Goal: Find specific page/section: Find specific page/section

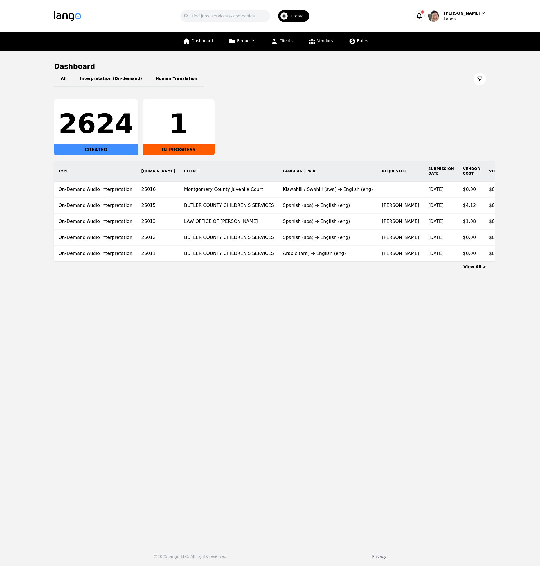
click at [367, 143] on div "2624 CREATED 1 IN PROGRESS" at bounding box center [270, 127] width 432 height 56
click at [466, 8] on div "Search Create [PERSON_NAME]" at bounding box center [270, 16] width 432 height 16
click at [469, 16] on div "Lango" at bounding box center [465, 19] width 42 height 6
click at [459, 51] on p "Switch Company" at bounding box center [458, 49] width 33 height 6
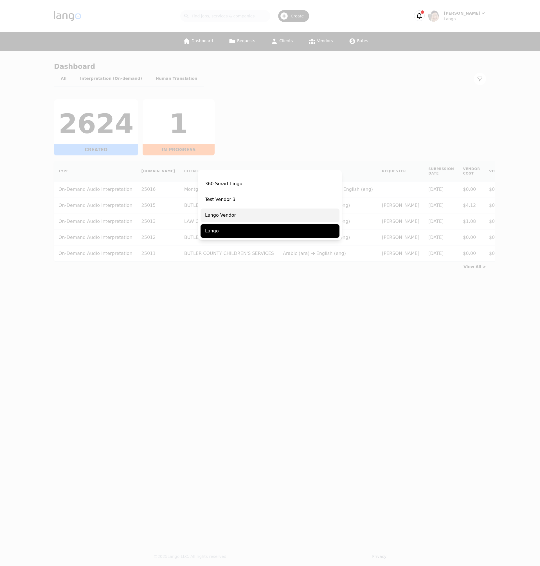
click at [259, 216] on span "Lango Vendor" at bounding box center [269, 215] width 139 height 13
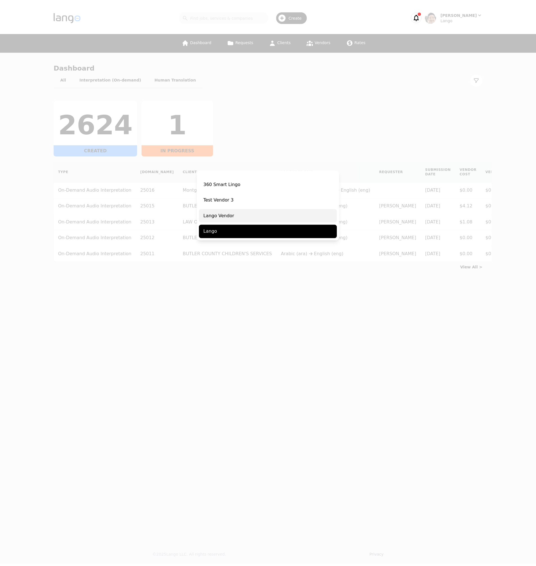
scroll to position [115, 0]
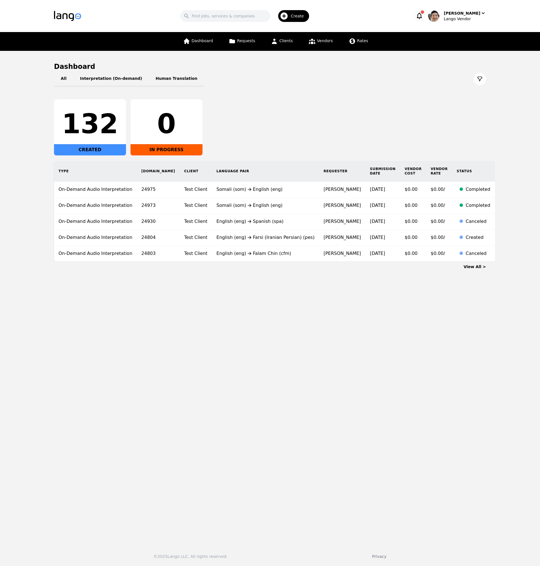
click at [356, 320] on main "Dashboard All Interpretation (On-demand) Human Translation 132 CREATED 0 IN PRO…" at bounding box center [270, 295] width 540 height 489
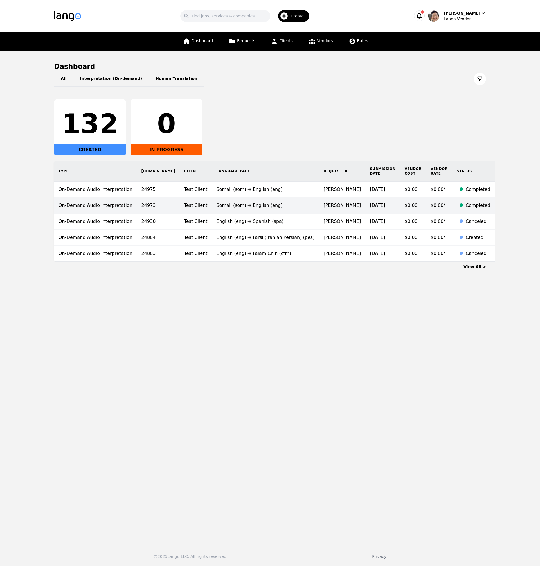
click at [319, 204] on td "[PERSON_NAME]" at bounding box center [342, 206] width 46 height 16
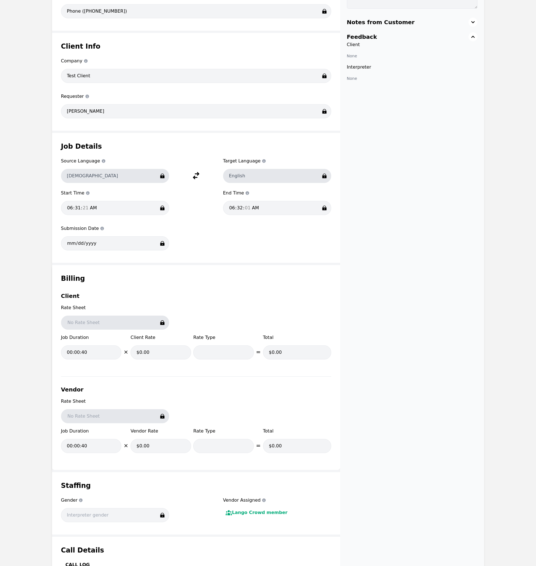
scroll to position [298, 0]
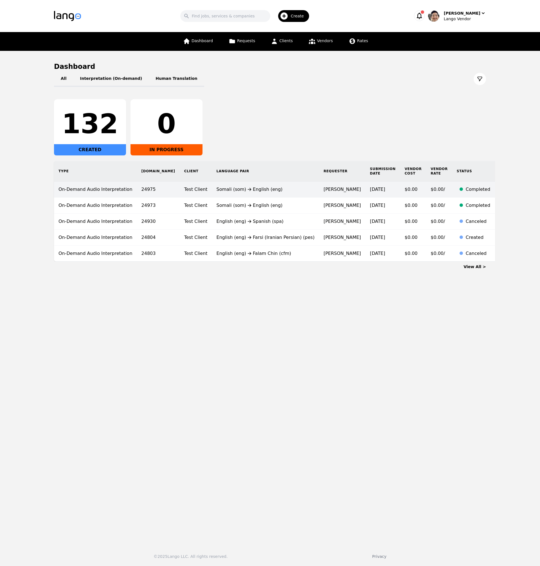
click at [400, 188] on td "$0.00" at bounding box center [413, 190] width 26 height 16
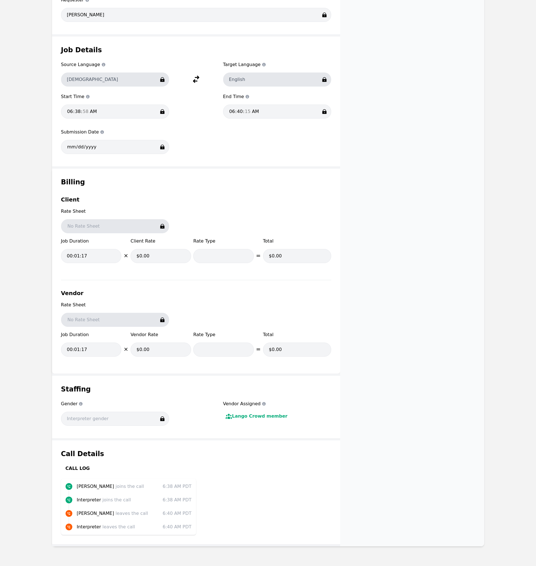
scroll to position [298, 0]
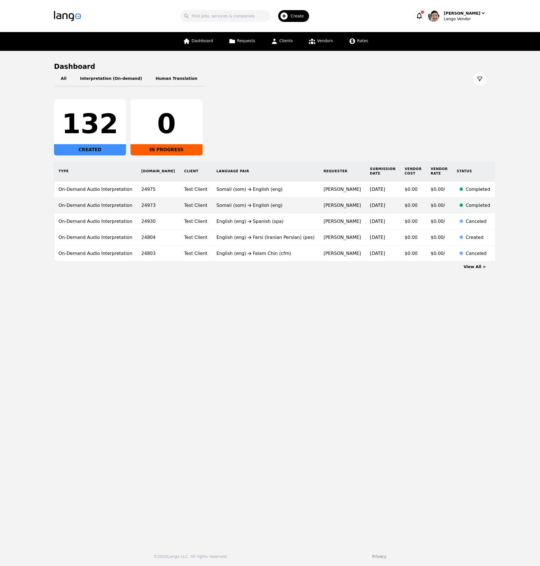
click at [365, 205] on td "[DATE]" at bounding box center [382, 206] width 35 height 16
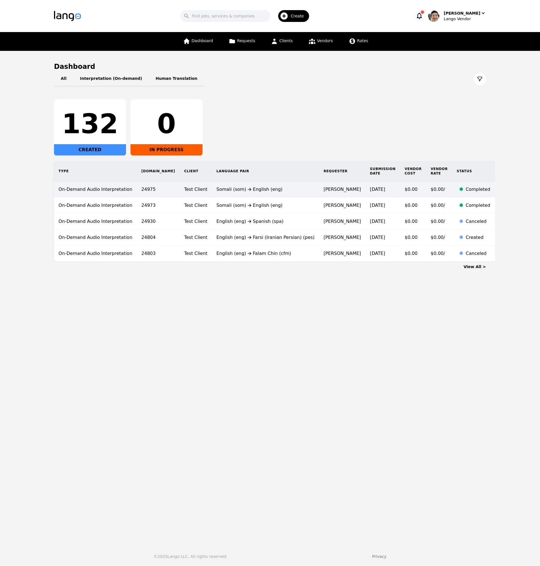
click at [319, 194] on td "[PERSON_NAME]" at bounding box center [342, 190] width 46 height 16
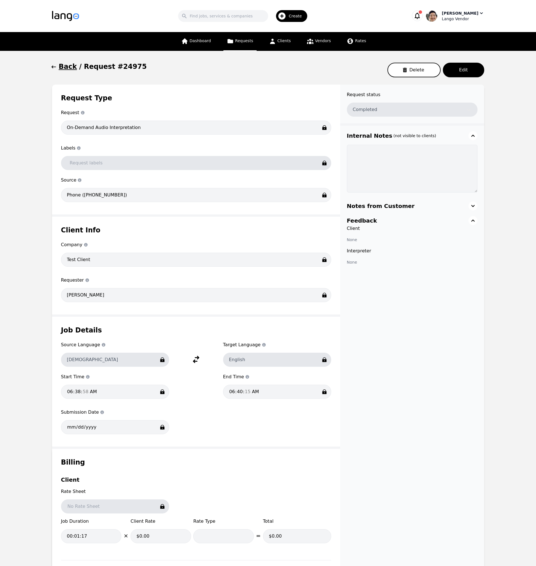
click at [463, 18] on div "Lango Vendor" at bounding box center [462, 19] width 42 height 6
click at [467, 47] on p "Switch Company" at bounding box center [456, 49] width 33 height 6
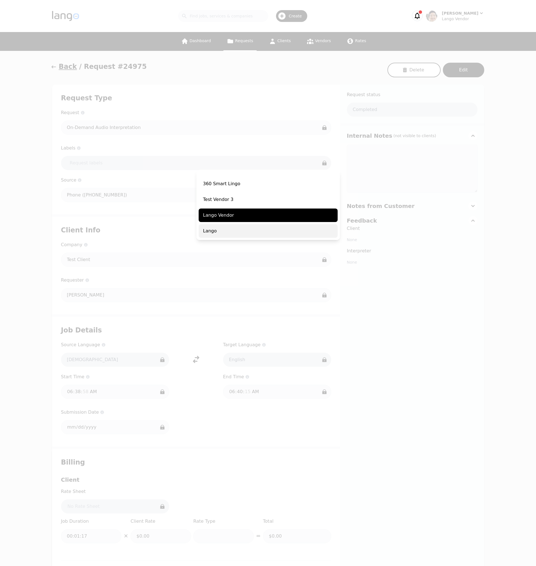
click at [225, 232] on span "Lango" at bounding box center [267, 230] width 139 height 13
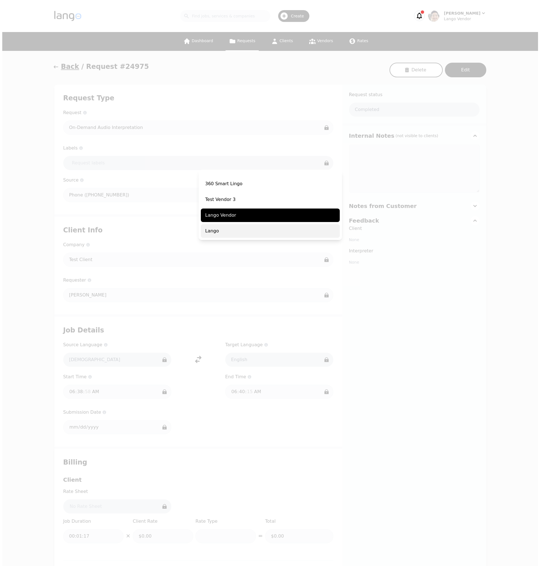
scroll to position [115, 0]
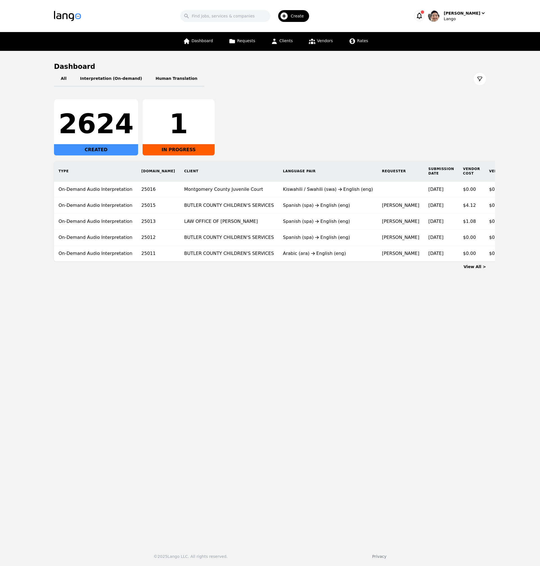
click at [304, 113] on div "2624 CREATED 1 IN PROGRESS" at bounding box center [270, 127] width 432 height 56
click at [241, 43] on link "Requests" at bounding box center [241, 41] width 33 height 19
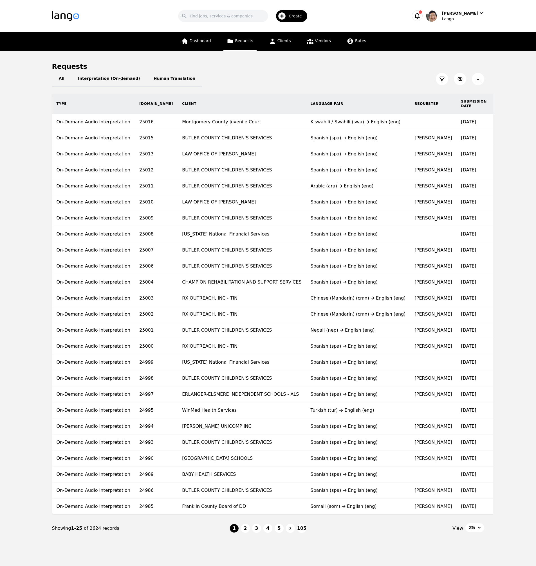
click at [511, 82] on main "Requests All Interpretation (On-demand) Human Translation Type [DOMAIN_NAME] Cl…" at bounding box center [268, 302] width 536 height 503
click at [440, 80] on icon at bounding box center [442, 79] width 6 height 6
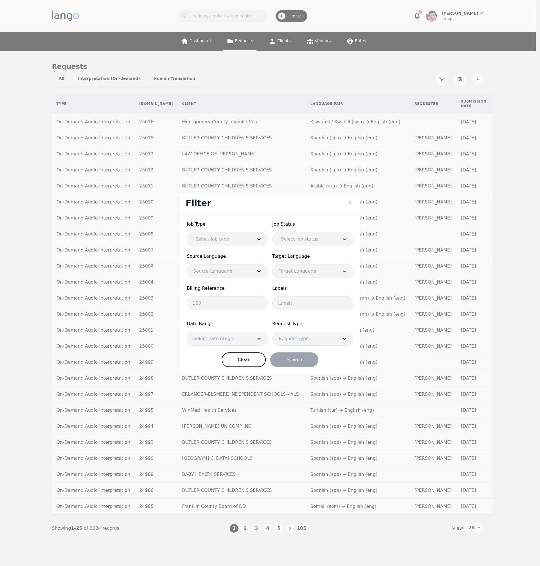
click at [227, 341] on div at bounding box center [219, 338] width 64 height 13
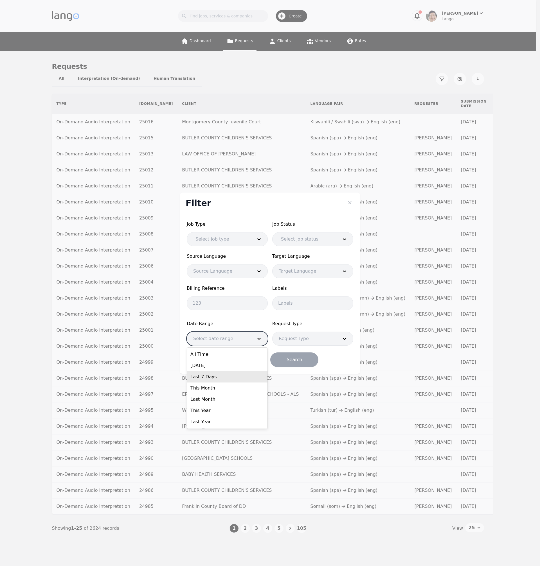
click at [222, 379] on div "Last 7 Days" at bounding box center [227, 376] width 80 height 11
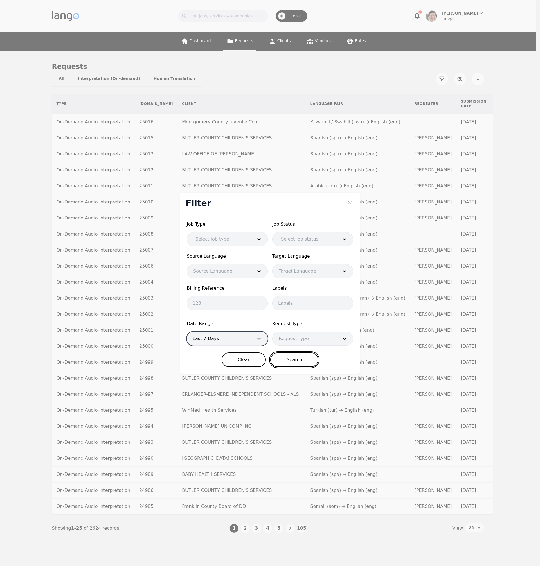
click at [302, 365] on button "Search" at bounding box center [294, 360] width 48 height 15
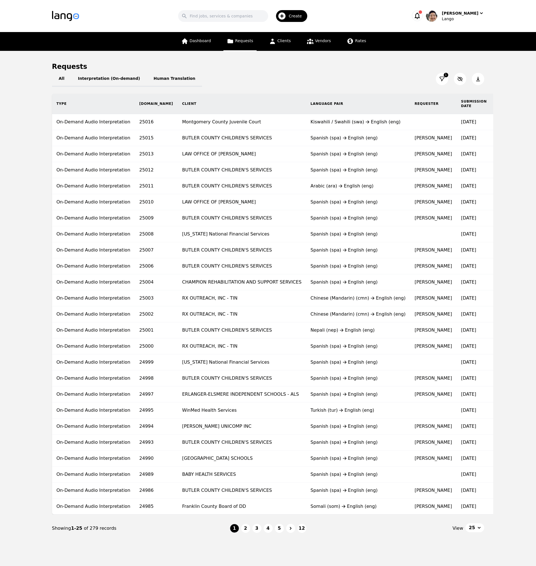
click at [444, 79] on button at bounding box center [441, 79] width 12 height 12
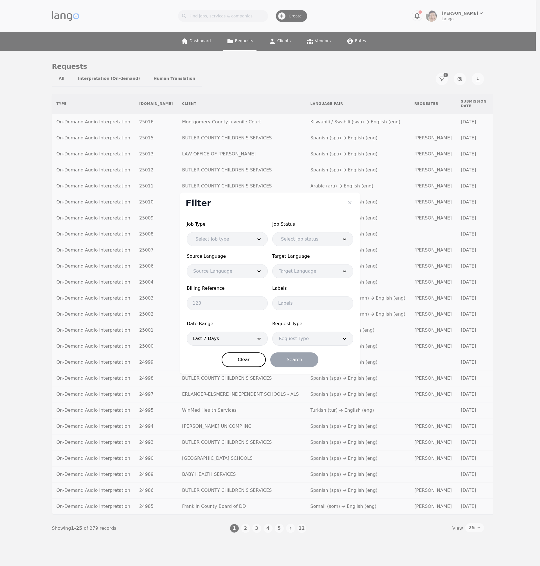
click at [231, 241] on div at bounding box center [219, 238] width 61 height 13
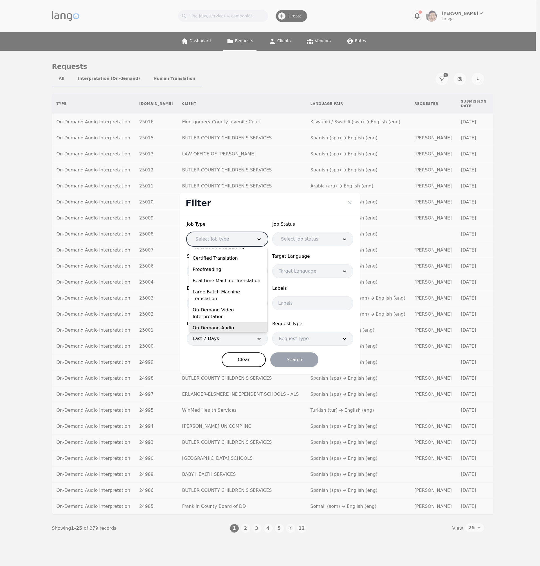
click at [231, 322] on div "On-Demand Audio Interpretation" at bounding box center [228, 331] width 78 height 18
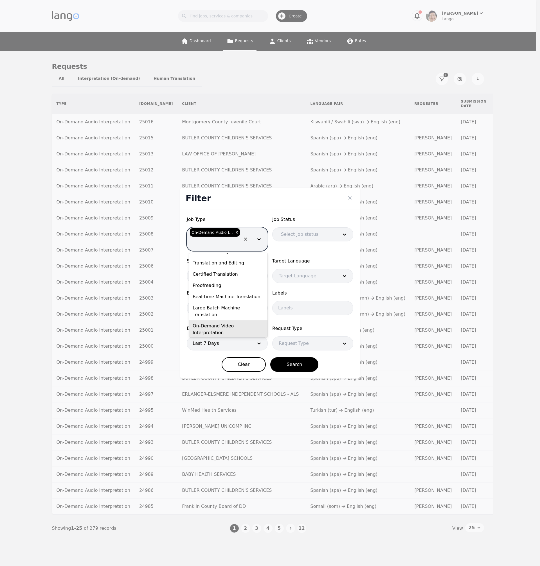
click at [243, 320] on div "On-Demand Video Interpretation" at bounding box center [228, 329] width 78 height 18
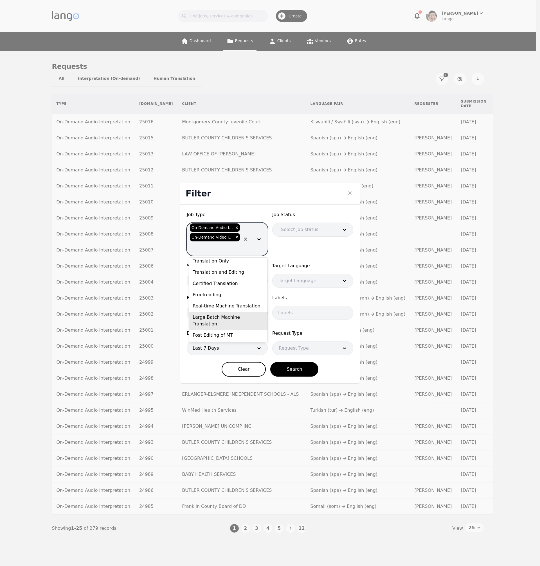
scroll to position [0, 0]
click at [308, 372] on button "Search" at bounding box center [294, 369] width 48 height 15
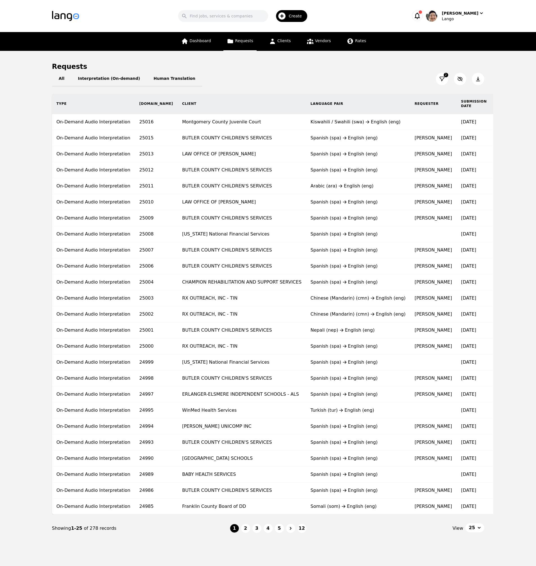
click at [478, 79] on icon at bounding box center [478, 79] width 6 height 6
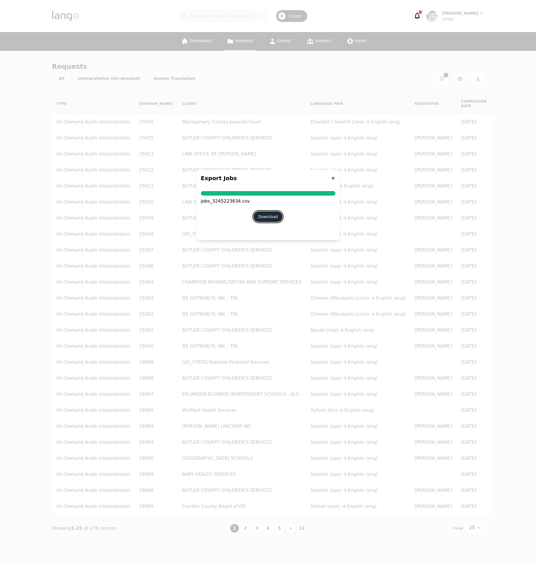
click at [268, 217] on button "Download" at bounding box center [267, 216] width 29 height 11
click at [332, 178] on icon at bounding box center [332, 178] width 3 height 3
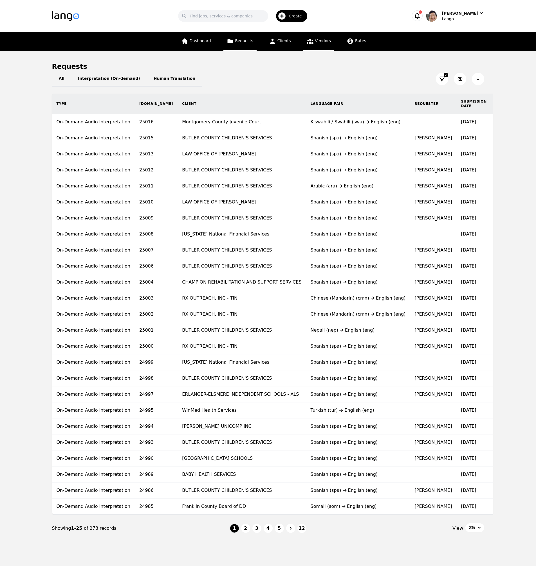
click at [323, 45] on link "Vendors" at bounding box center [318, 41] width 31 height 19
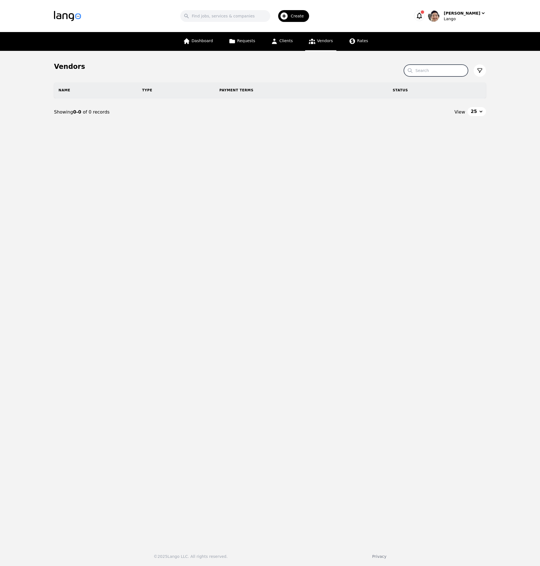
click at [448, 71] on input "Search" at bounding box center [436, 71] width 64 height 12
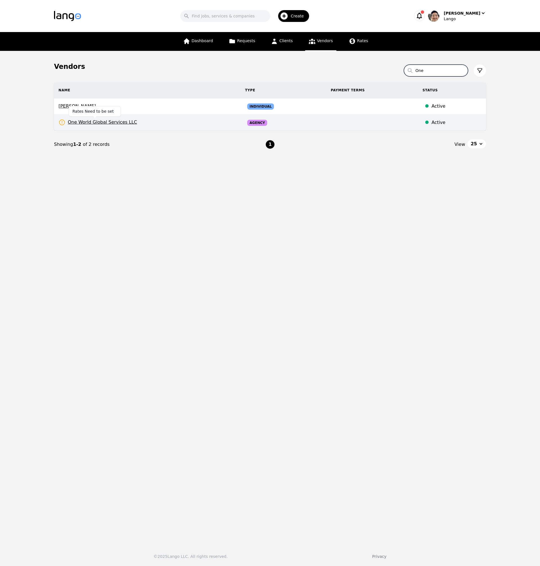
type input "One"
click at [114, 123] on span "One World Global Services LLC" at bounding box center [97, 122] width 78 height 7
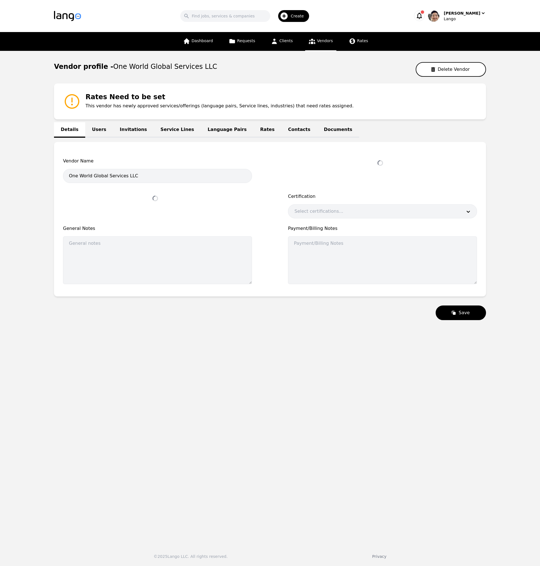
select select "active"
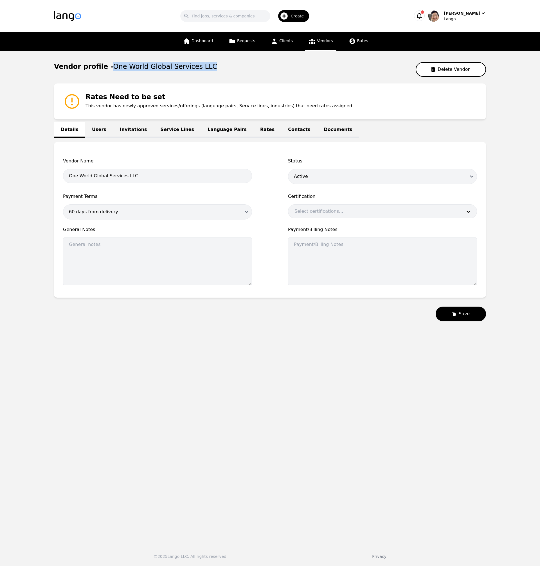
drag, startPoint x: 195, startPoint y: 66, endPoint x: 105, endPoint y: 67, distance: 89.4
click at [105, 67] on div "Vendor profile - One World Global Services LLC Delete Vendor" at bounding box center [270, 69] width 432 height 15
copy span "One World Global Services LLC"
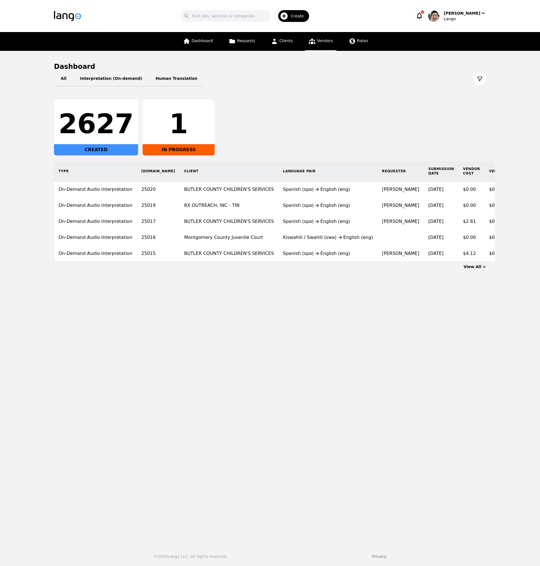
drag, startPoint x: 324, startPoint y: 42, endPoint x: 329, endPoint y: 47, distance: 7.0
click at [324, 42] on span "Vendors" at bounding box center [325, 41] width 16 height 4
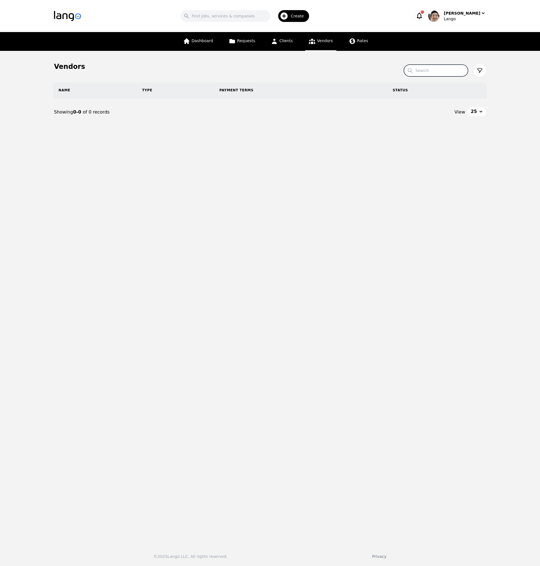
click at [429, 74] on input "Search" at bounding box center [436, 71] width 64 height 12
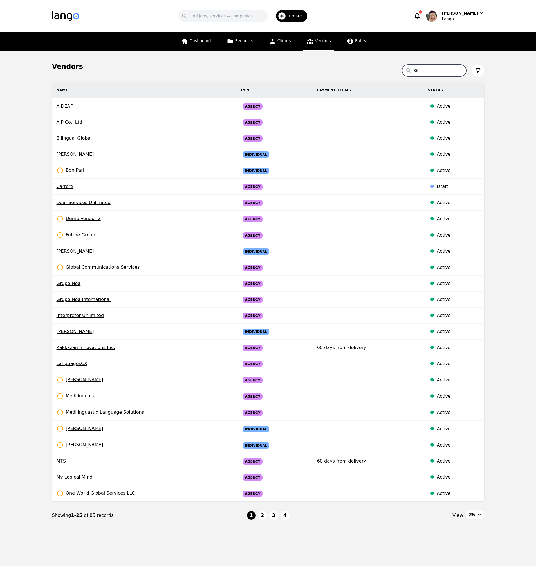
type input "360"
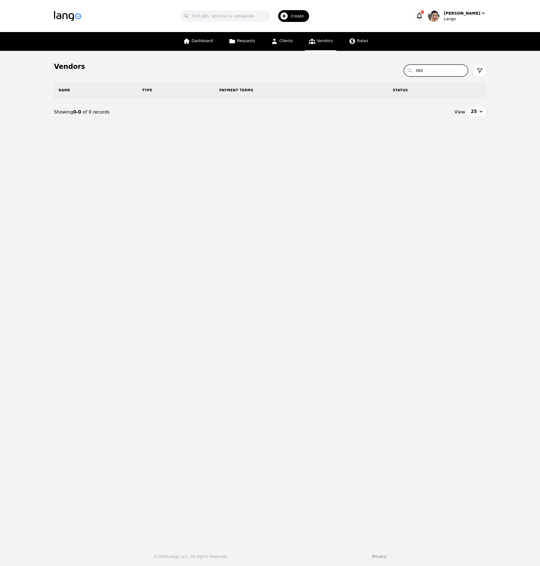
click at [462, 69] on input "360" at bounding box center [436, 71] width 64 height 12
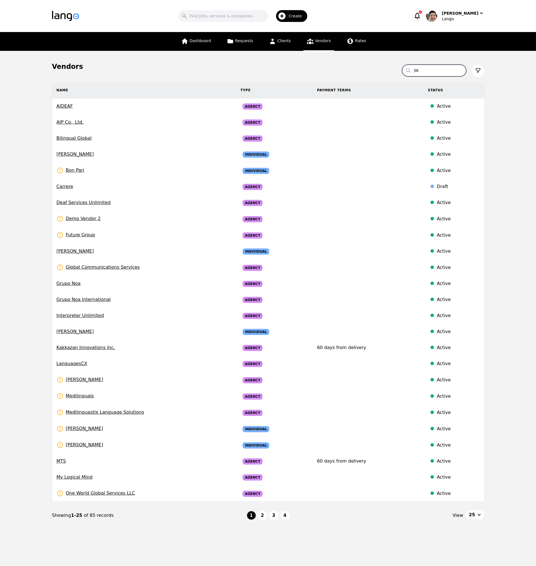
type input "360"
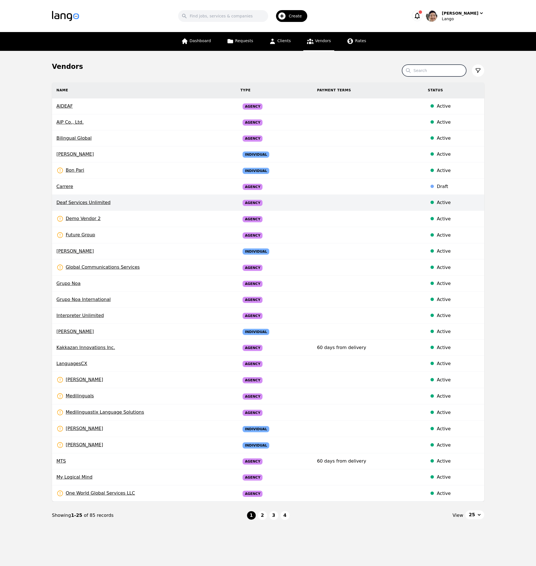
scroll to position [1, 0]
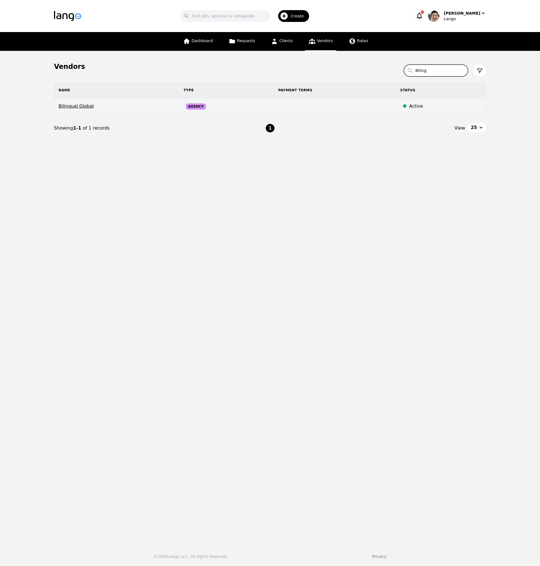
type input "Biling"
drag, startPoint x: 83, startPoint y: 107, endPoint x: 58, endPoint y: 107, distance: 24.7
click at [58, 107] on span "Bilingual Global" at bounding box center [116, 106] width 116 height 7
select select "active"
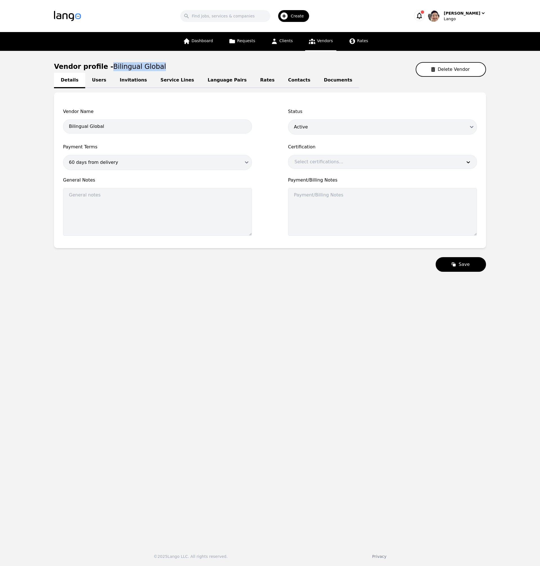
drag, startPoint x: 131, startPoint y: 67, endPoint x: 104, endPoint y: 68, distance: 27.3
click at [104, 68] on div "Vendor profile - Bilingual Global Delete Vendor" at bounding box center [270, 69] width 432 height 15
copy span "Bilingual Global"
